Goal: Task Accomplishment & Management: Complete application form

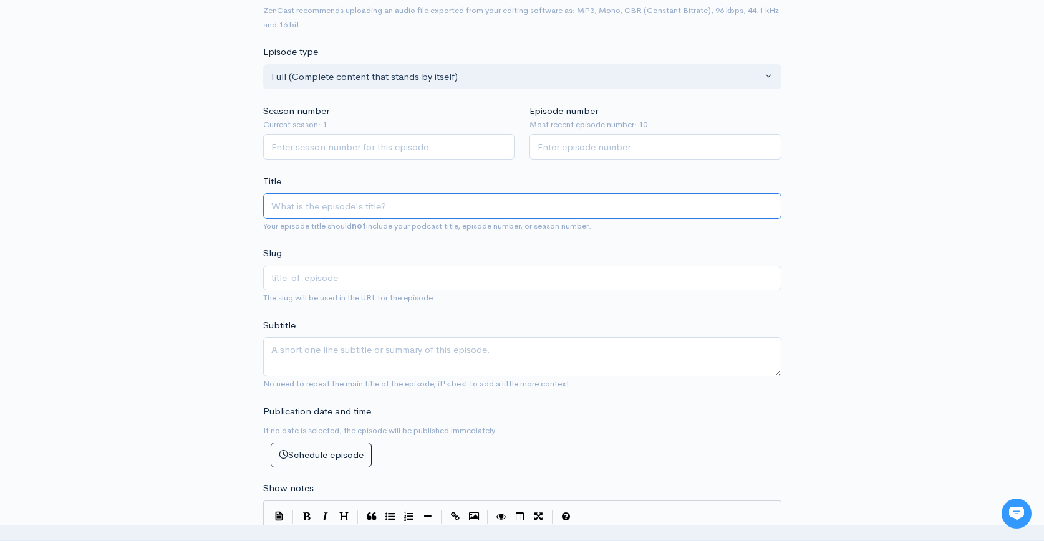
click at [377, 207] on input "Title" at bounding box center [522, 206] width 518 height 26
paste input "Capturing Horse Racing History w/ [PERSON_NAME] | Off the Track w/ [PERSON_NAME]"
type input "Capturing Horse Racing History w/ [PERSON_NAME] | Off the Track w/ [PERSON_NAME]"
type input "capturing-horse-racing-history-w-[PERSON_NAME]-off-the-track-w-[PERSON_NAME]"
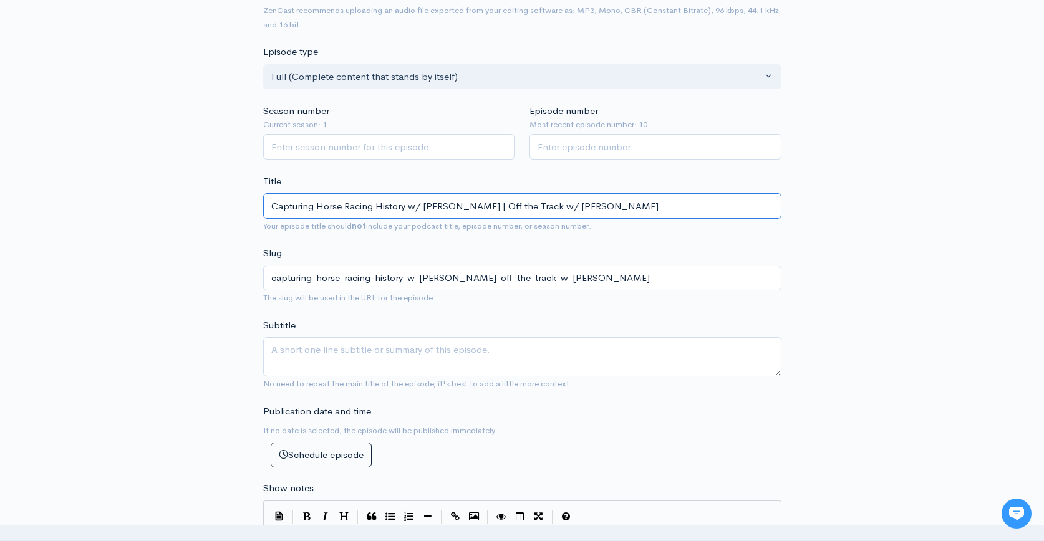
type input "Capturing Horse Racing History w/ [PERSON_NAME] | Off the Track w/ [PERSON_NAME]"
click at [380, 152] on input "Season number" at bounding box center [389, 147] width 252 height 26
type input "1"
click at [710, 151] on input "Episode number" at bounding box center [655, 147] width 252 height 26
type input "11"
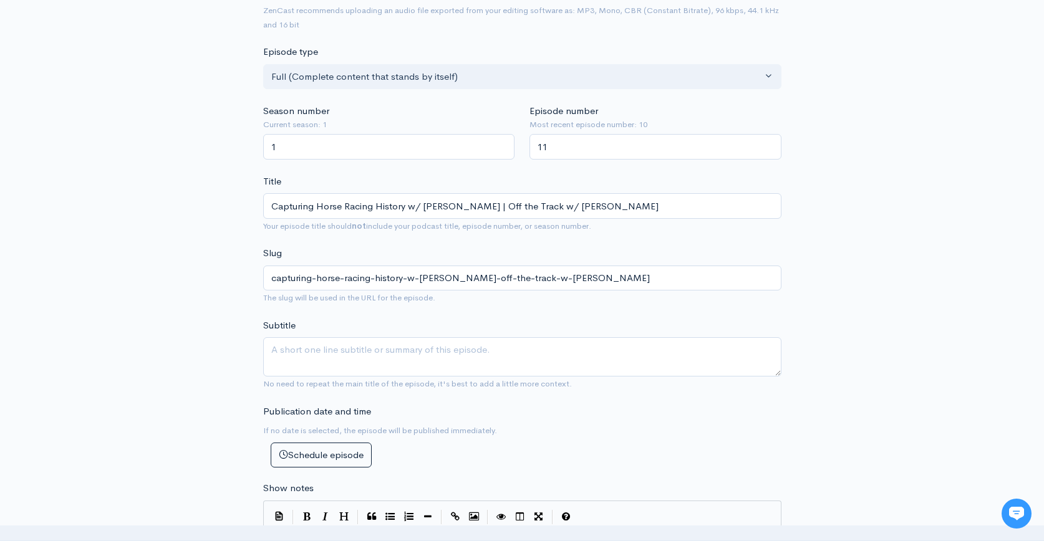
click at [825, 261] on div "New episode Create a new episode Back to episodes Audio file Choose file 0 ZenC…" at bounding box center [521, 499] width 711 height 1302
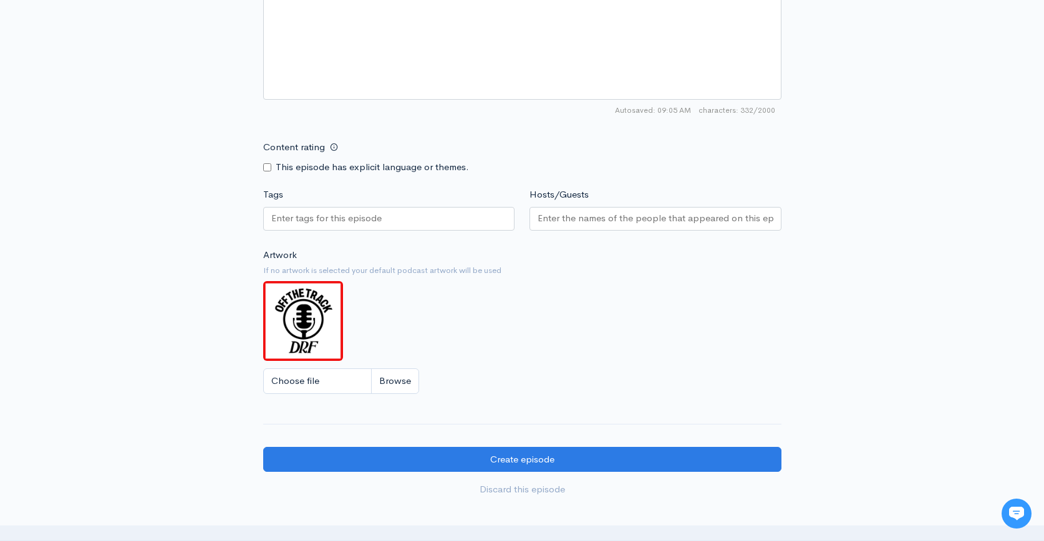
scroll to position [842, 0]
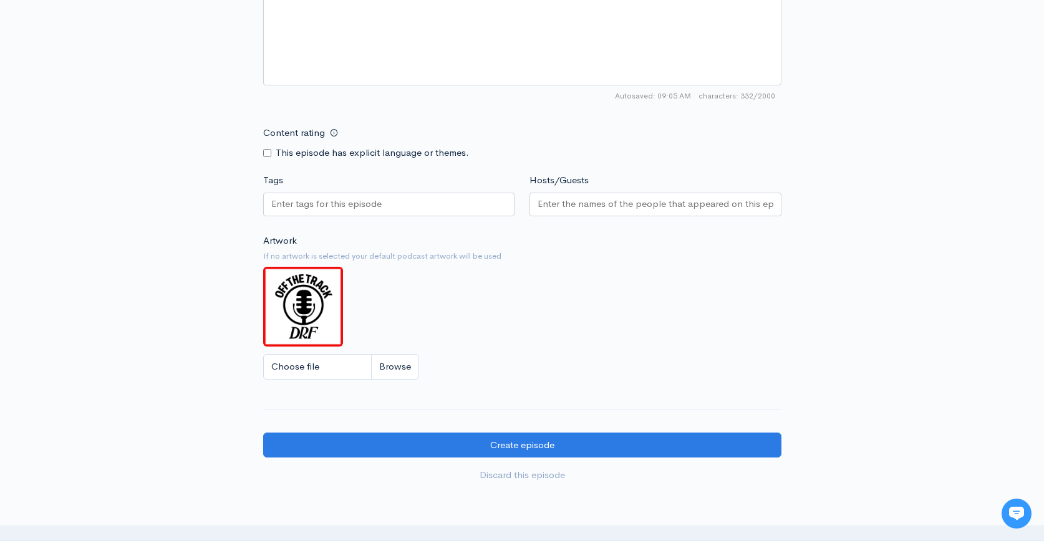
click at [401, 212] on div at bounding box center [389, 205] width 252 height 24
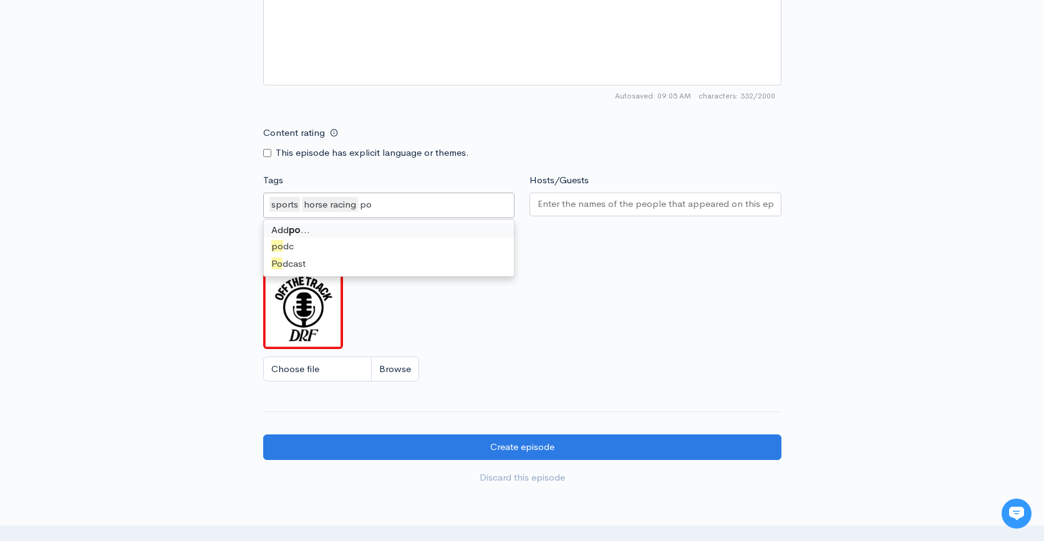
scroll to position [0, 0]
type input "pod"
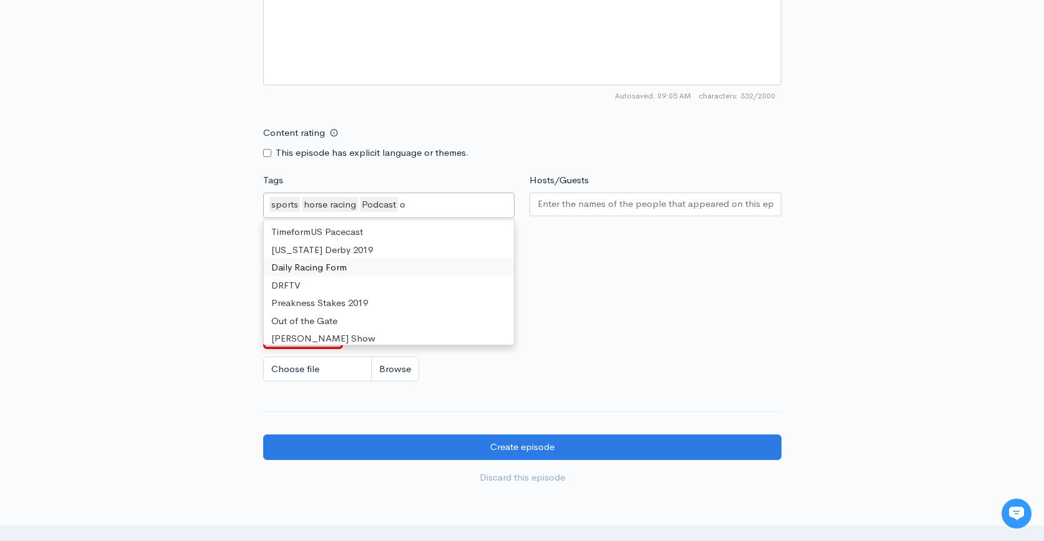
scroll to position [218, 0]
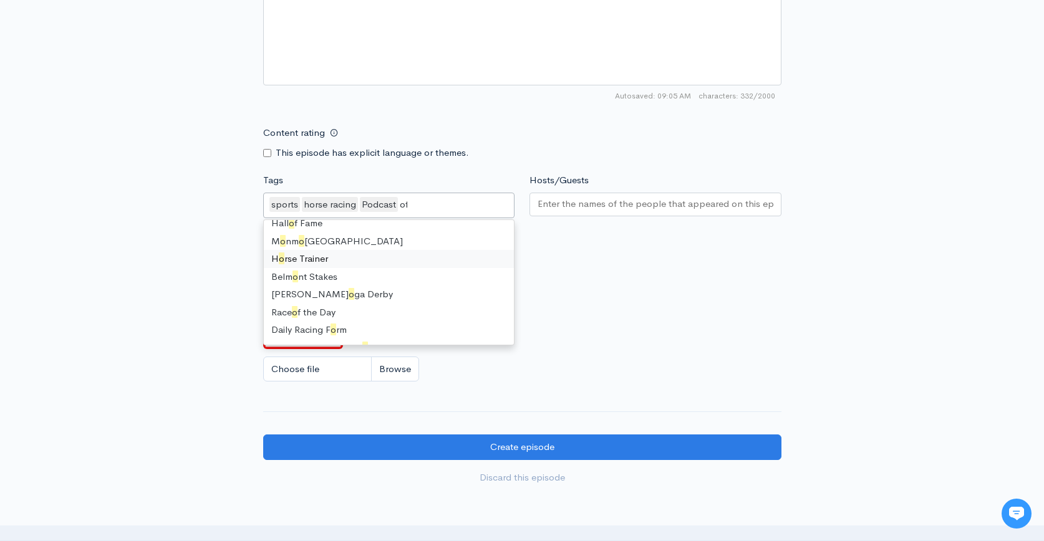
type input "off"
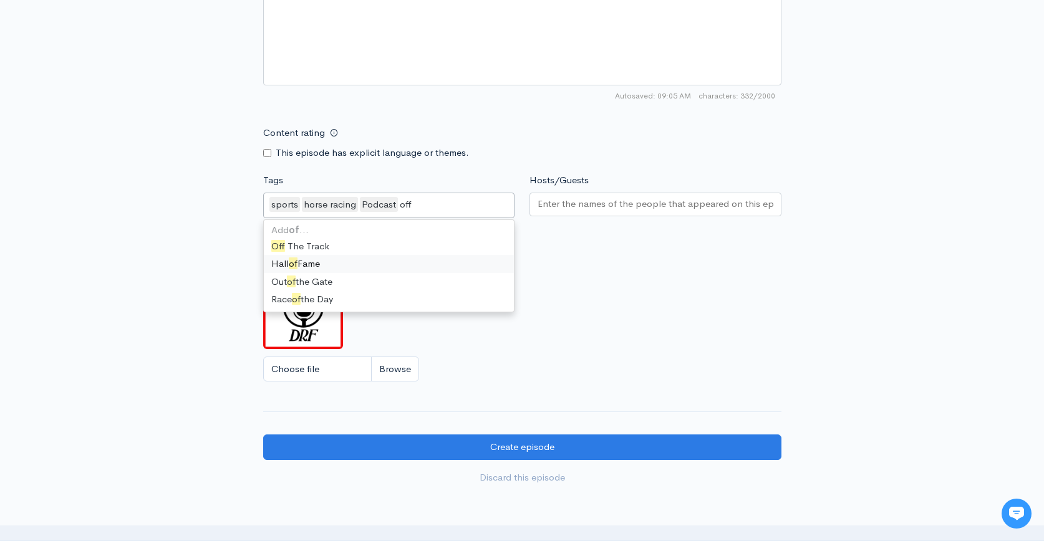
scroll to position [0, 0]
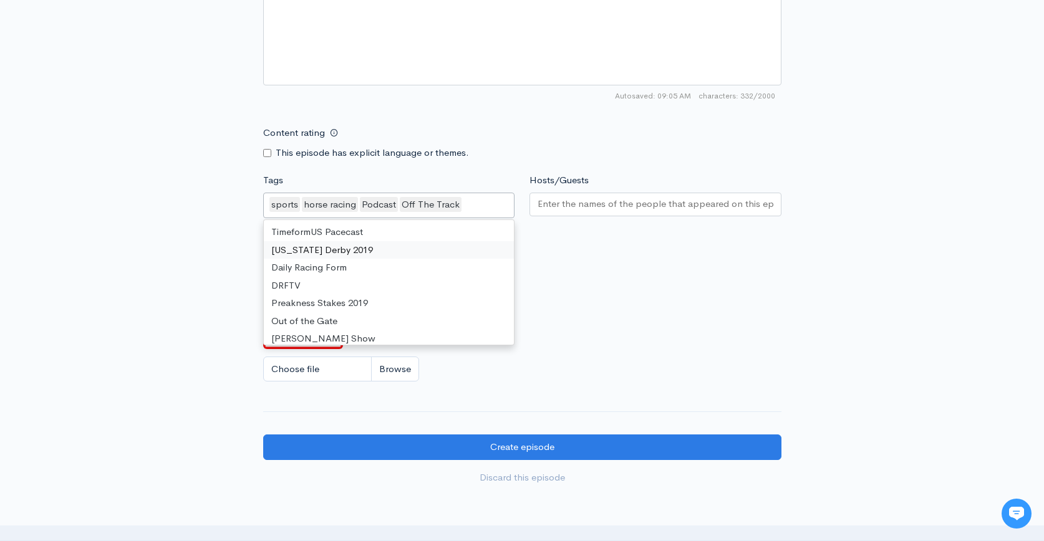
click at [642, 204] on input "Hosts/Guests" at bounding box center [655, 204] width 236 height 14
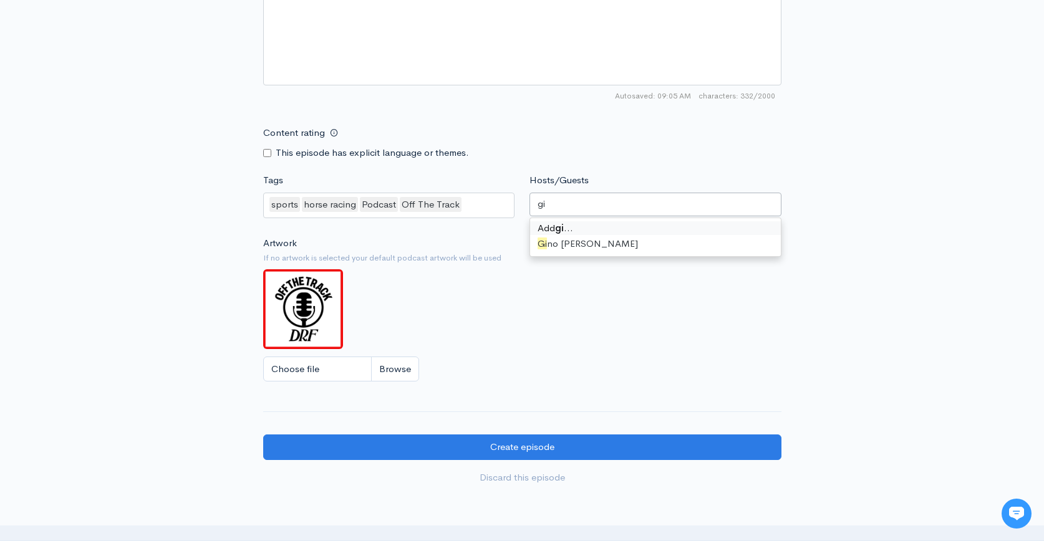
type input "gin"
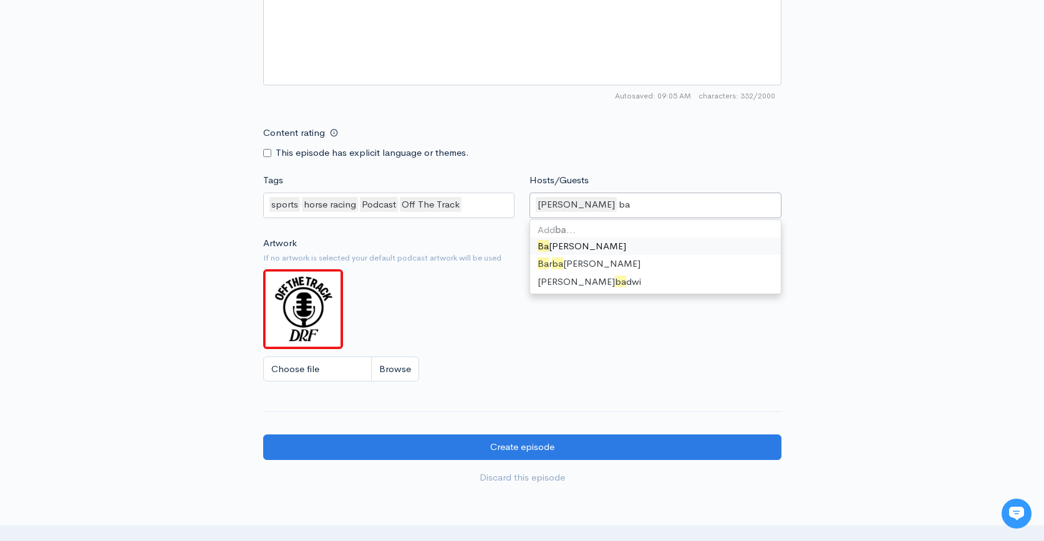
type input "bar"
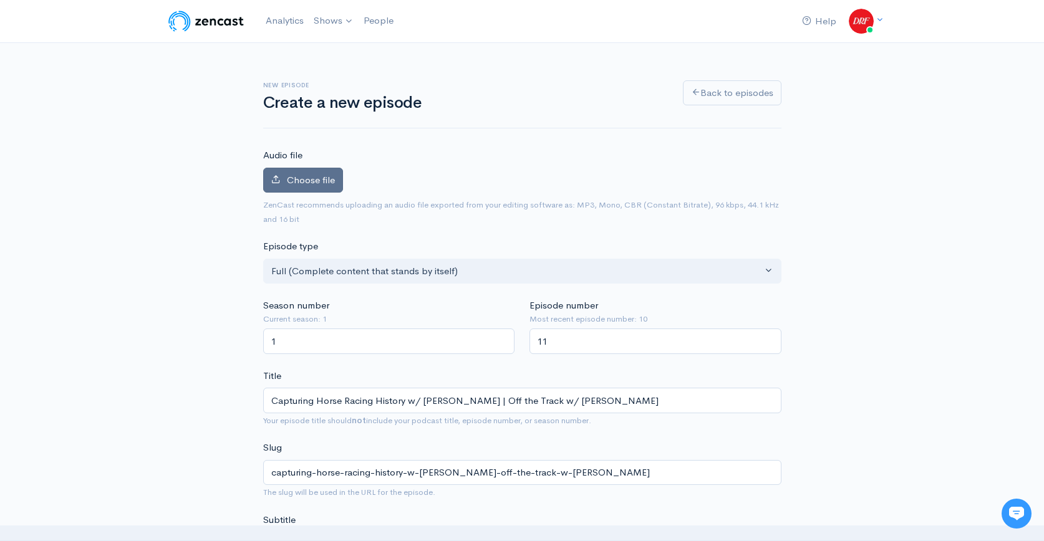
click at [278, 177] on icon at bounding box center [275, 179] width 9 height 9
click at [0, 0] on input "Choose file" at bounding box center [0, 0] width 0 height 0
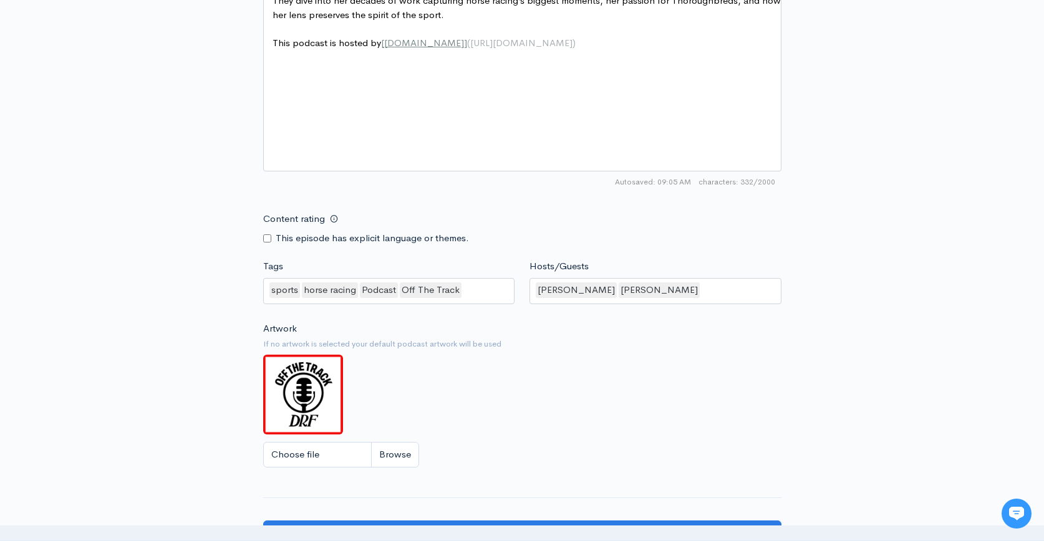
scroll to position [1038, 0]
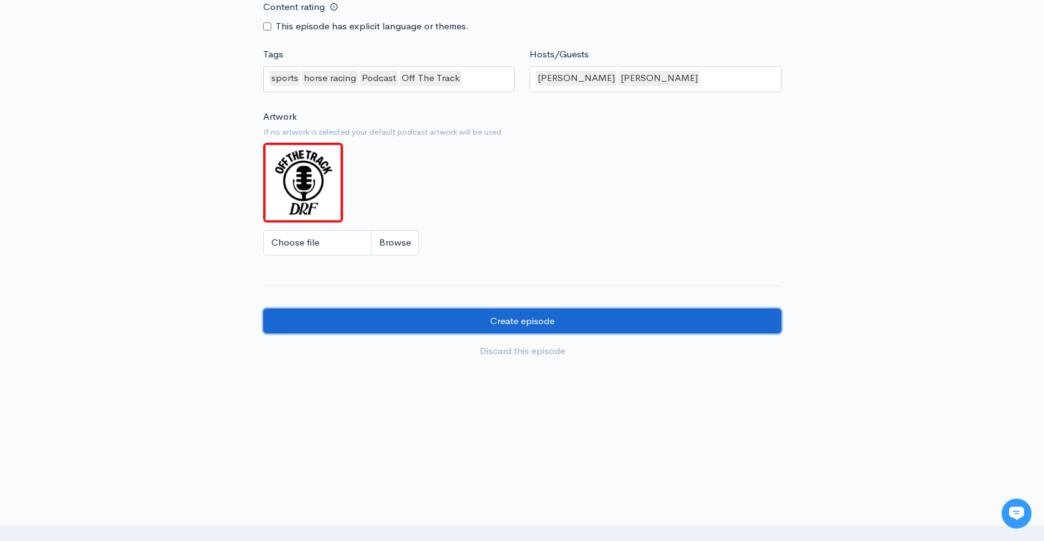
click at [717, 327] on input "Create episode" at bounding box center [522, 322] width 518 height 26
